Goal: Find specific page/section: Find specific page/section

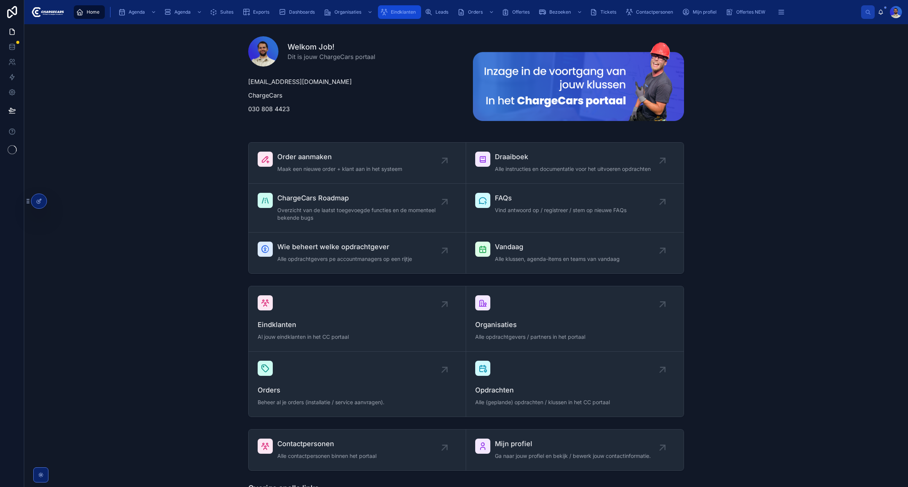
click at [401, 18] on link "Eindklanten" at bounding box center [399, 12] width 43 height 14
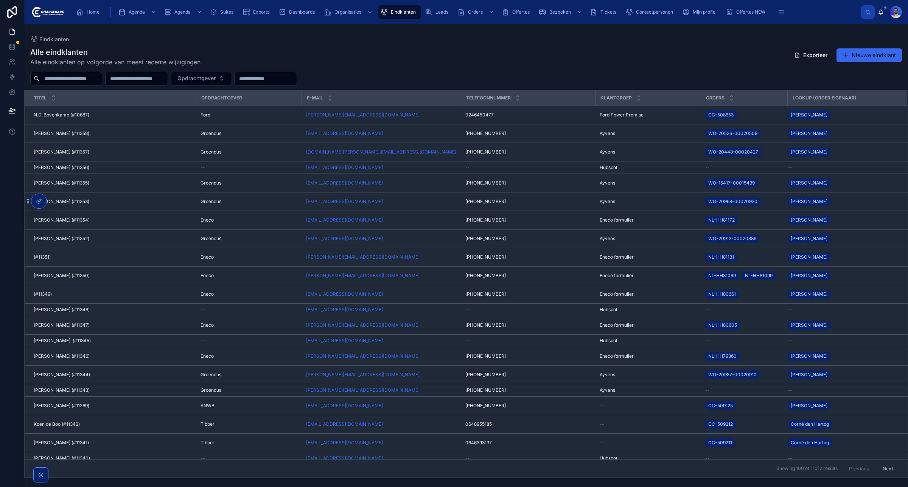
click at [73, 77] on input "text" at bounding box center [71, 78] width 62 height 11
type input "**********"
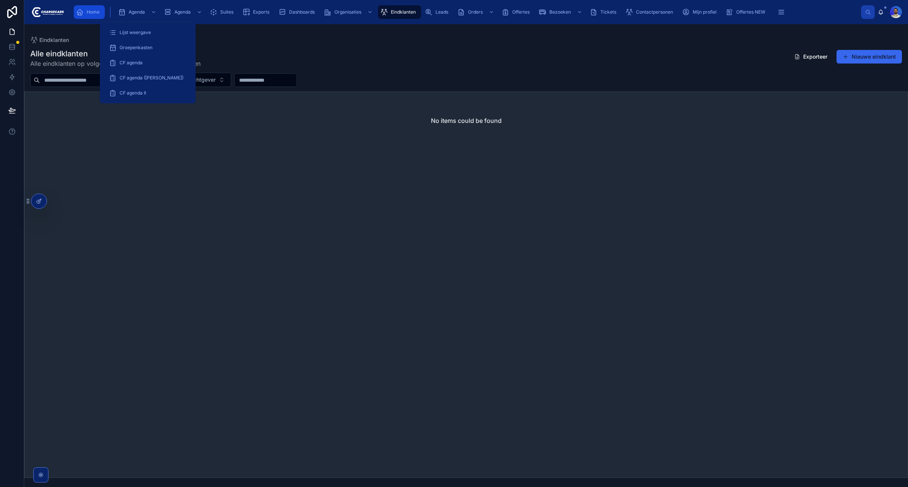
click at [86, 8] on div "Home" at bounding box center [89, 12] width 26 height 12
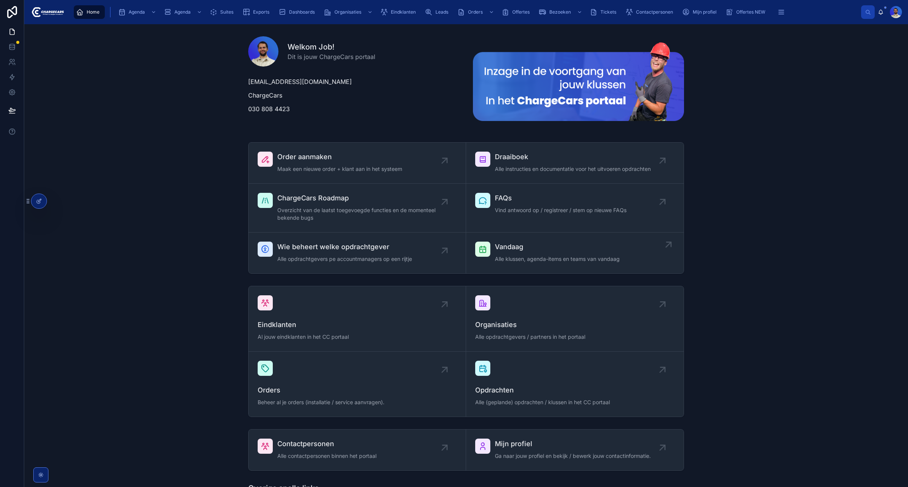
click at [568, 254] on div "Vandaag Alle klussen, agenda-items en teams van vandaag" at bounding box center [557, 253] width 125 height 23
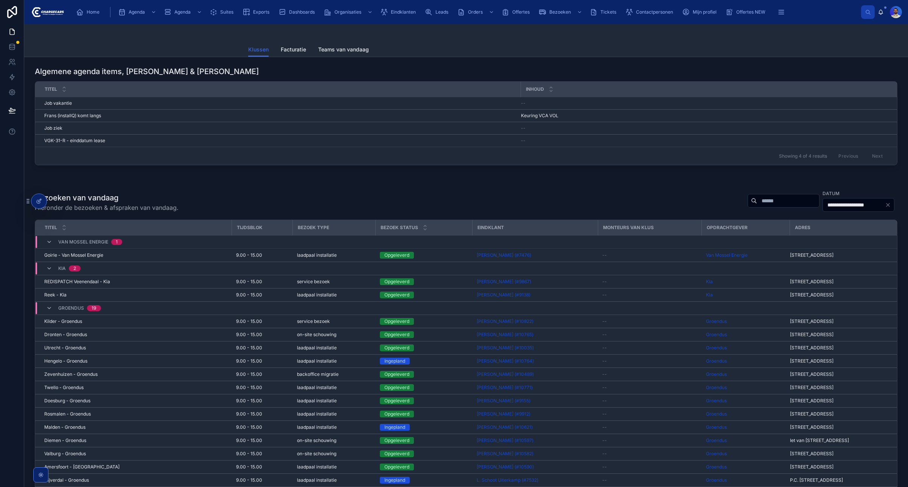
click at [757, 205] on input "text" at bounding box center [788, 201] width 62 height 11
type input "**********"
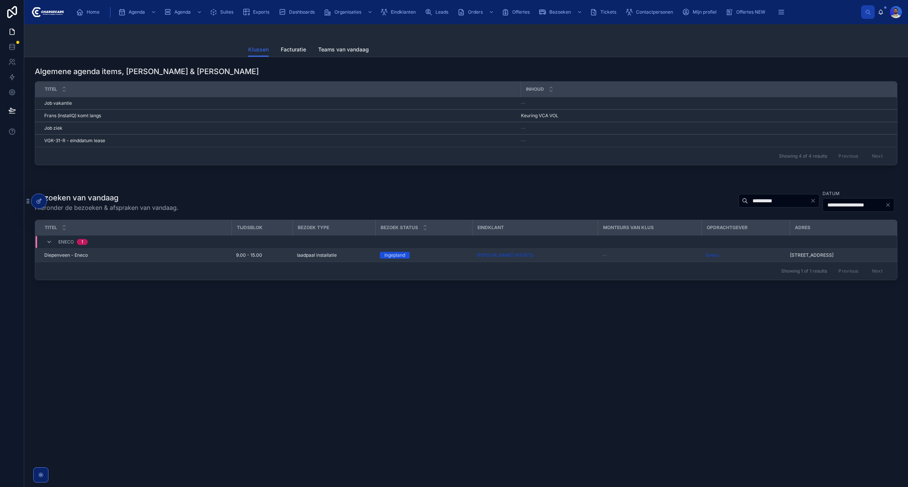
click at [127, 256] on div "Diepenveen - Eneco Diepenveen - Eneco" at bounding box center [135, 255] width 183 height 6
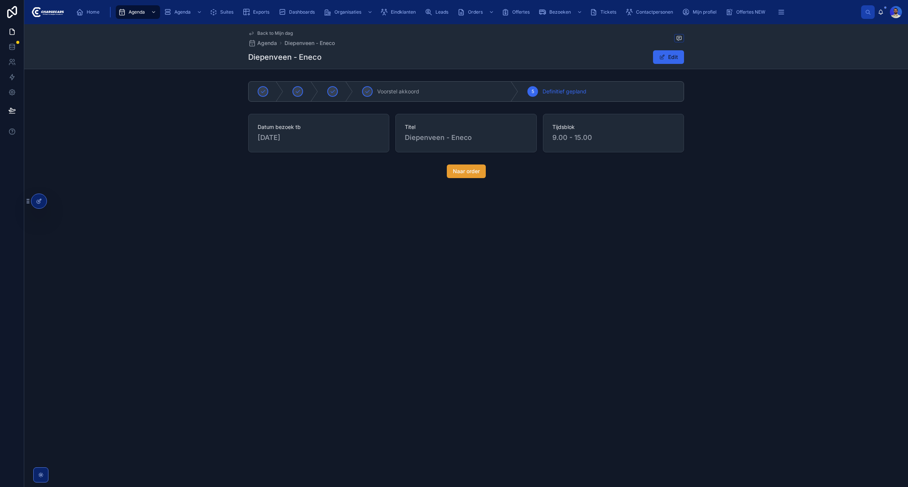
click at [471, 172] on span "Naar order" at bounding box center [466, 172] width 27 height 8
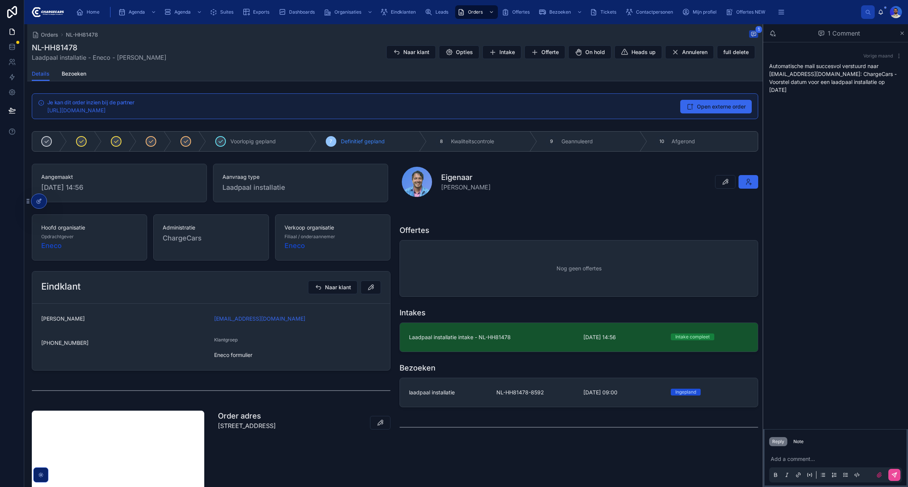
click at [70, 42] on h1 "NL-HH81478" at bounding box center [99, 47] width 135 height 11
copy h1 "HH81478"
